Goal: Information Seeking & Learning: Learn about a topic

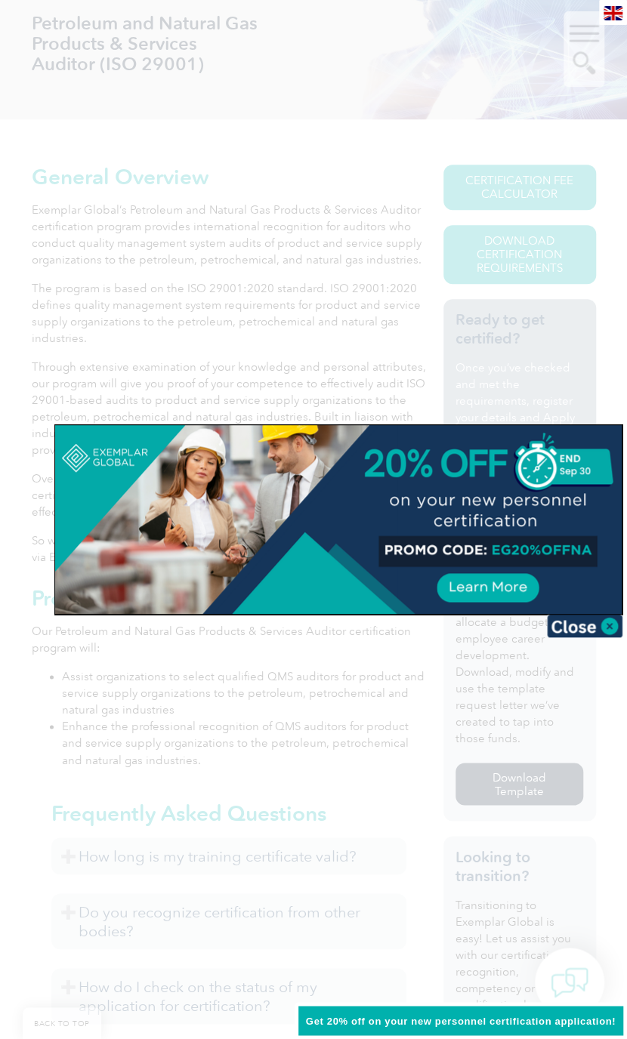
scroll to position [302, 0]
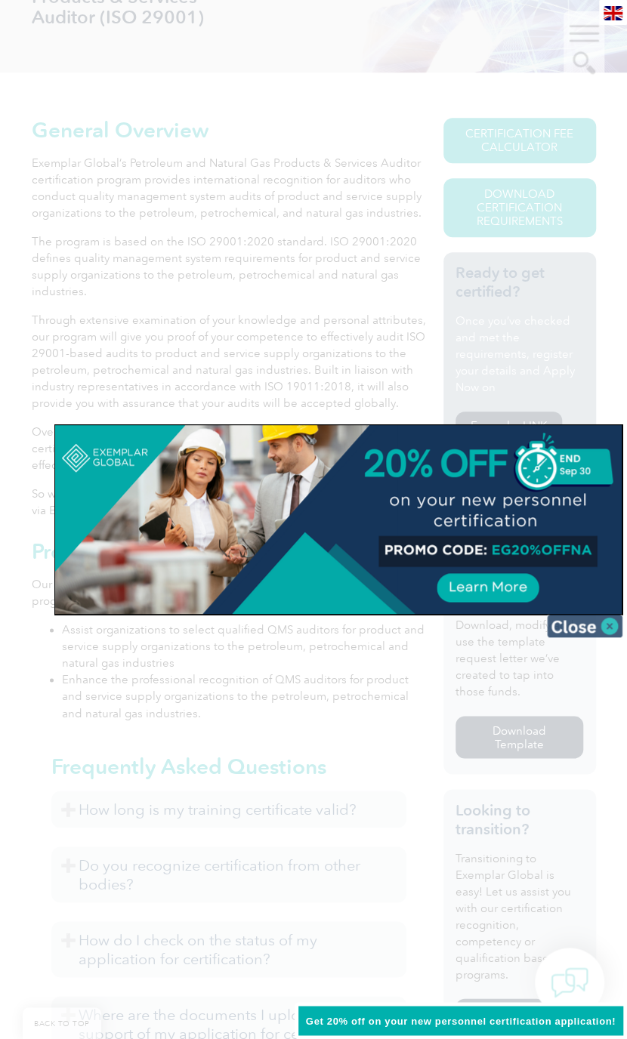
click at [603, 630] on img at bounding box center [585, 626] width 76 height 23
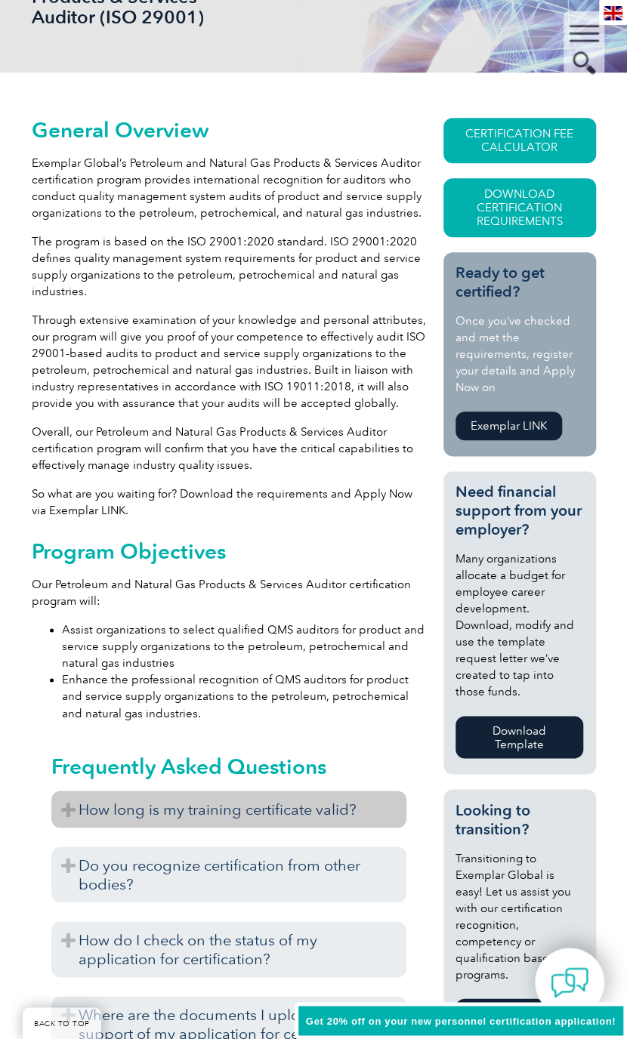
click at [131, 819] on h3 "How long is my training certificate valid?" at bounding box center [229, 809] width 356 height 37
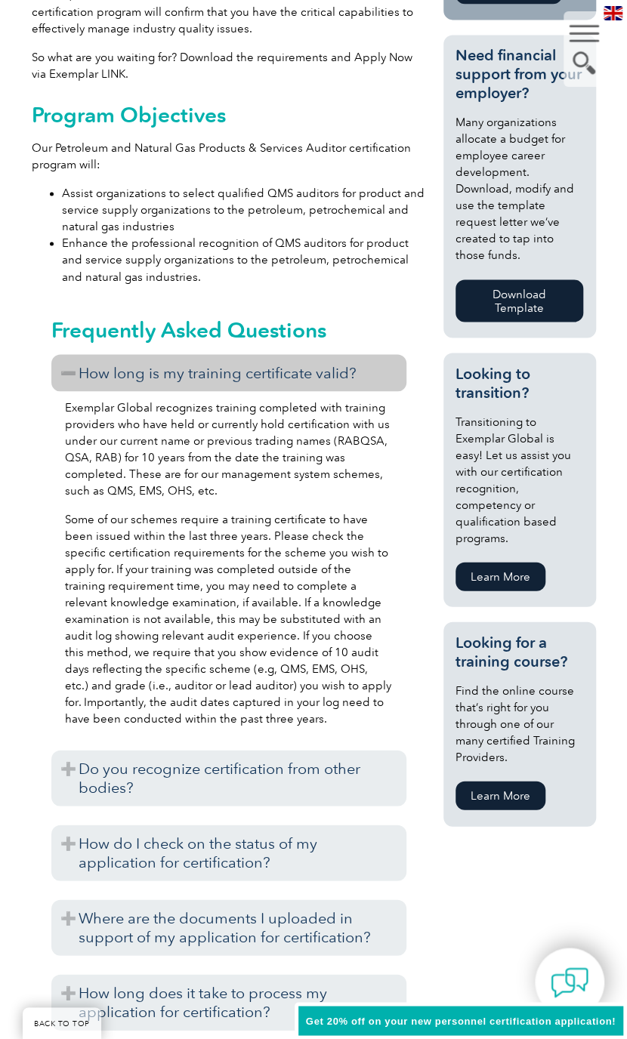
scroll to position [755, 0]
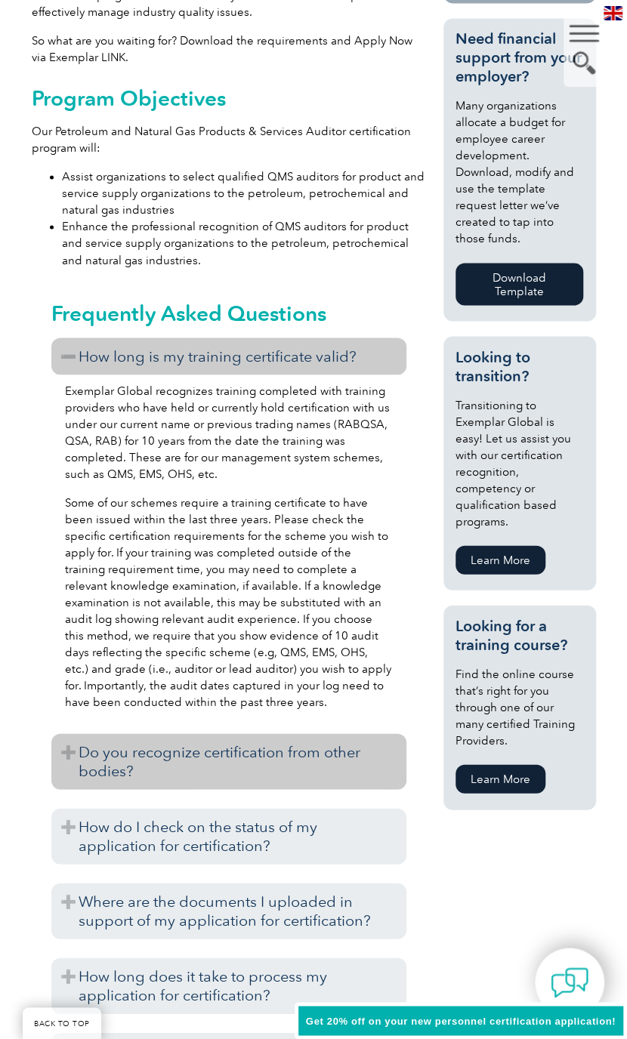
click at [142, 750] on h3 "Do you recognize certification from other bodies?" at bounding box center [229, 761] width 356 height 56
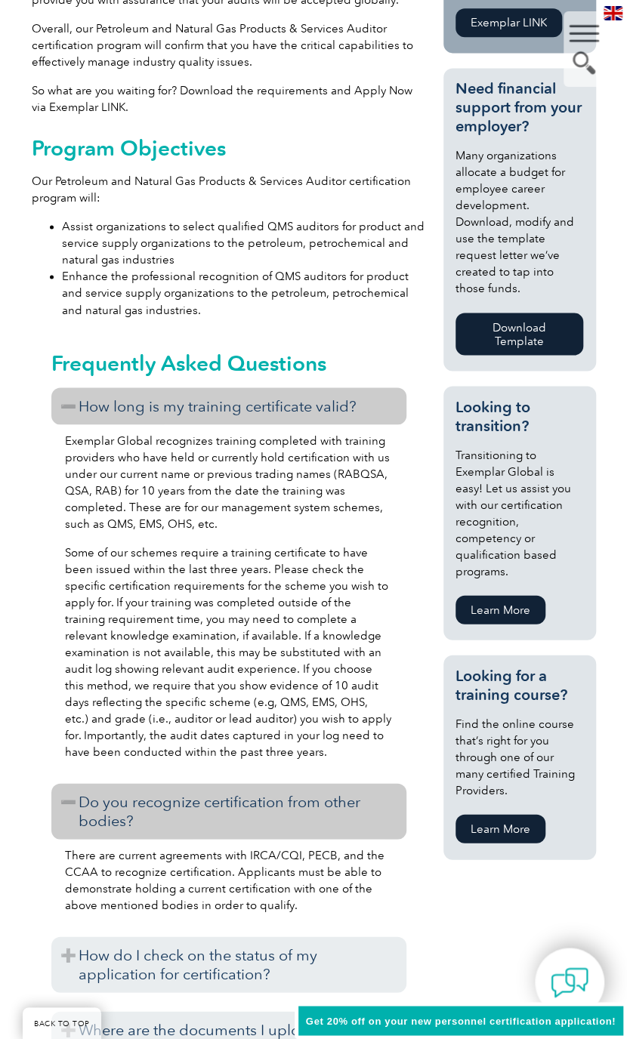
scroll to position [680, 0]
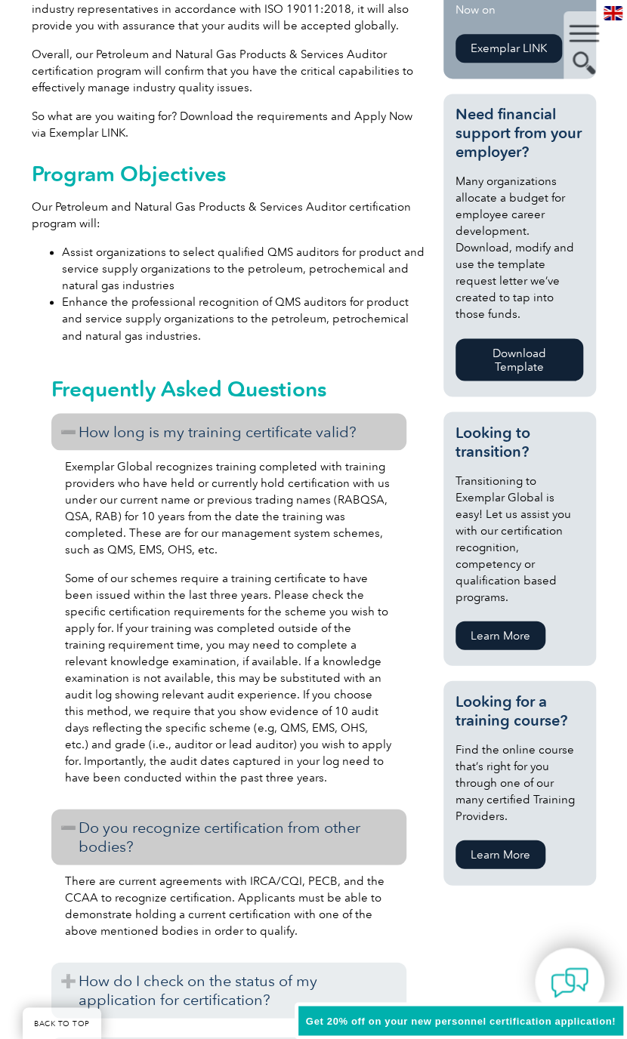
click at [515, 848] on link "Learn More" at bounding box center [500, 854] width 90 height 29
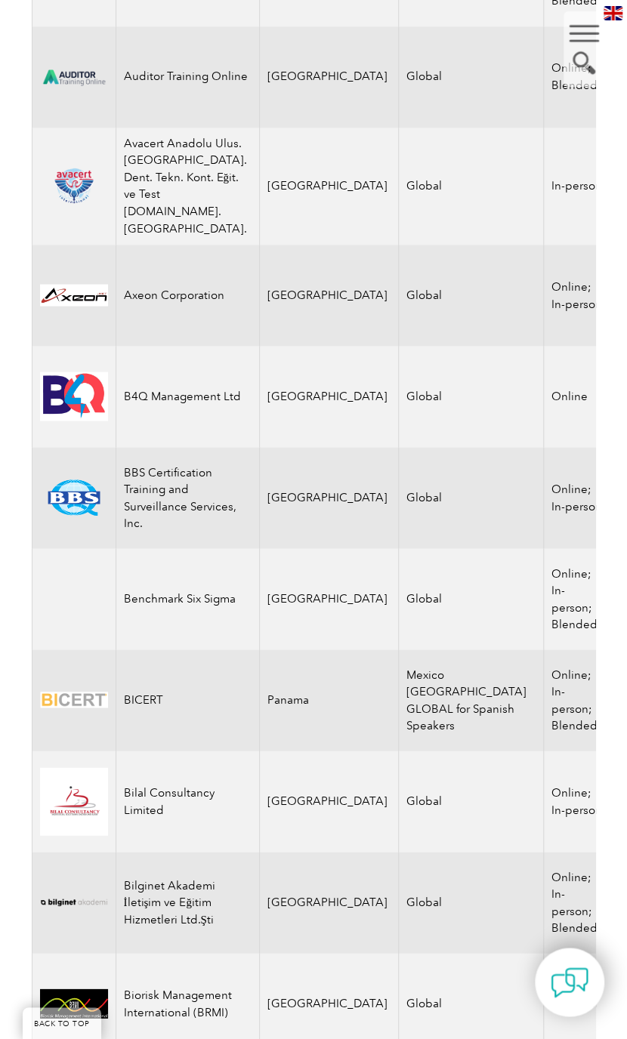
scroll to position [2643, 0]
